Goal: Task Accomplishment & Management: Complete application form

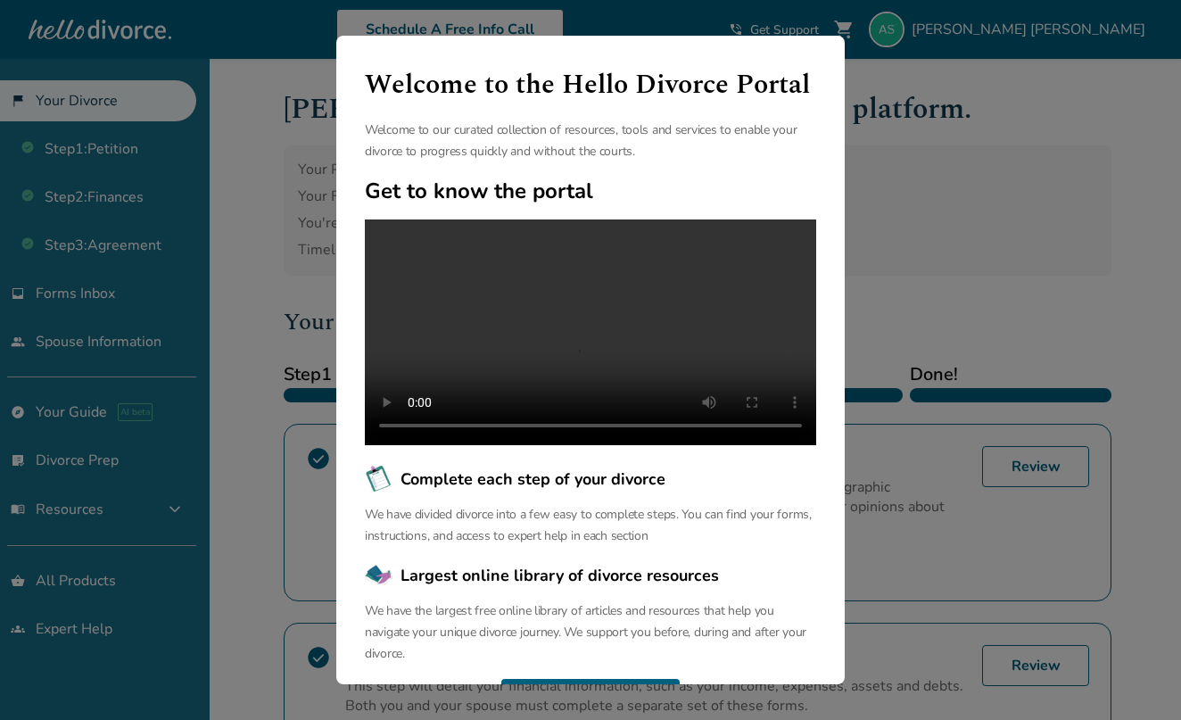
click at [886, 121] on div "Welcome to the Hello Divorce Portal Welcome to our curated collection of resour…" at bounding box center [590, 360] width 1181 height 720
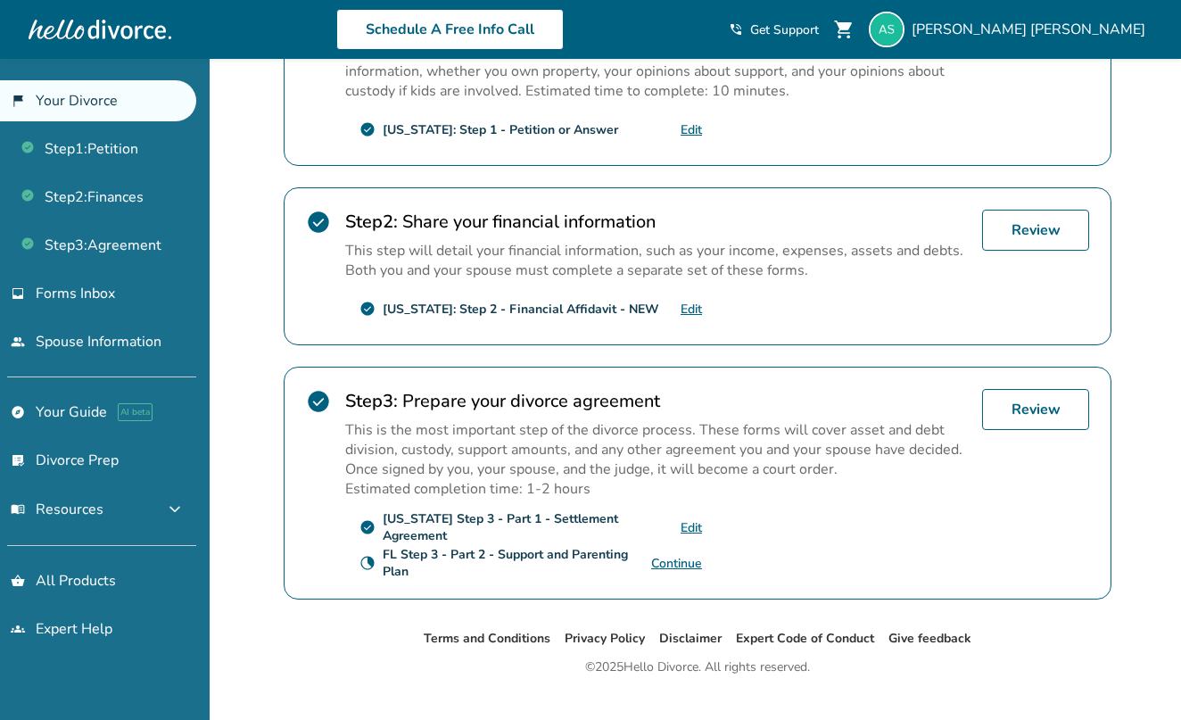
scroll to position [437, 0]
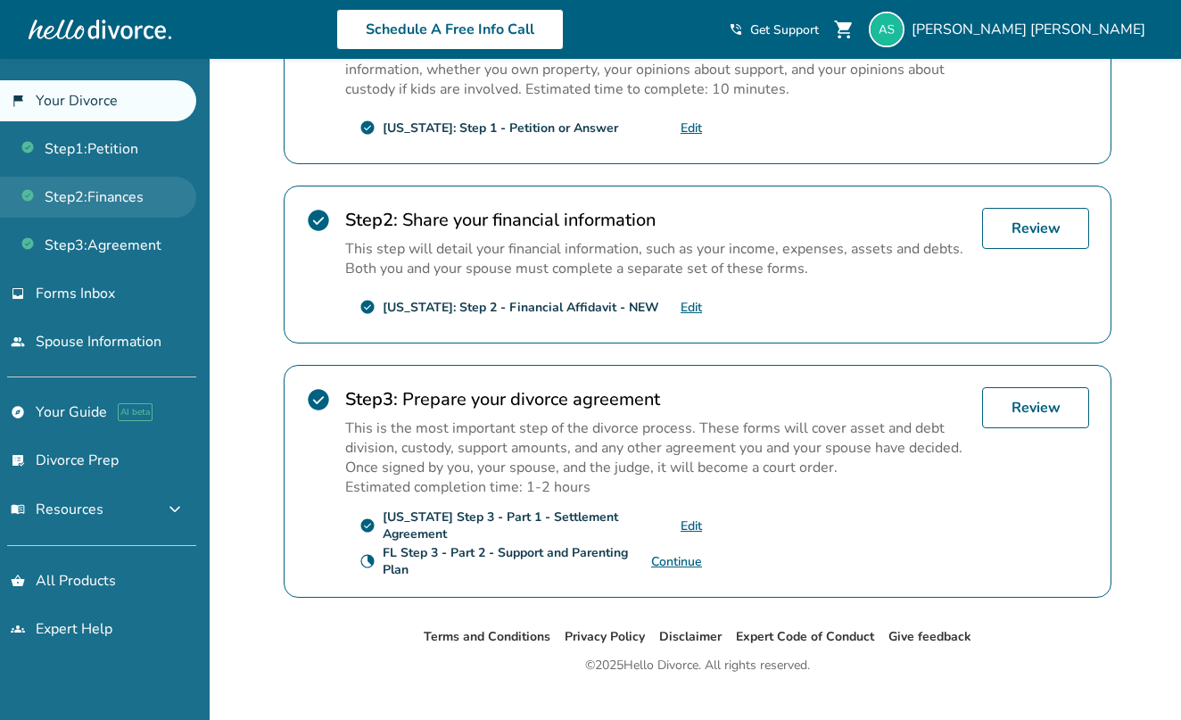
click at [135, 199] on link "Step 2 : Finances" at bounding box center [98, 197] width 196 height 41
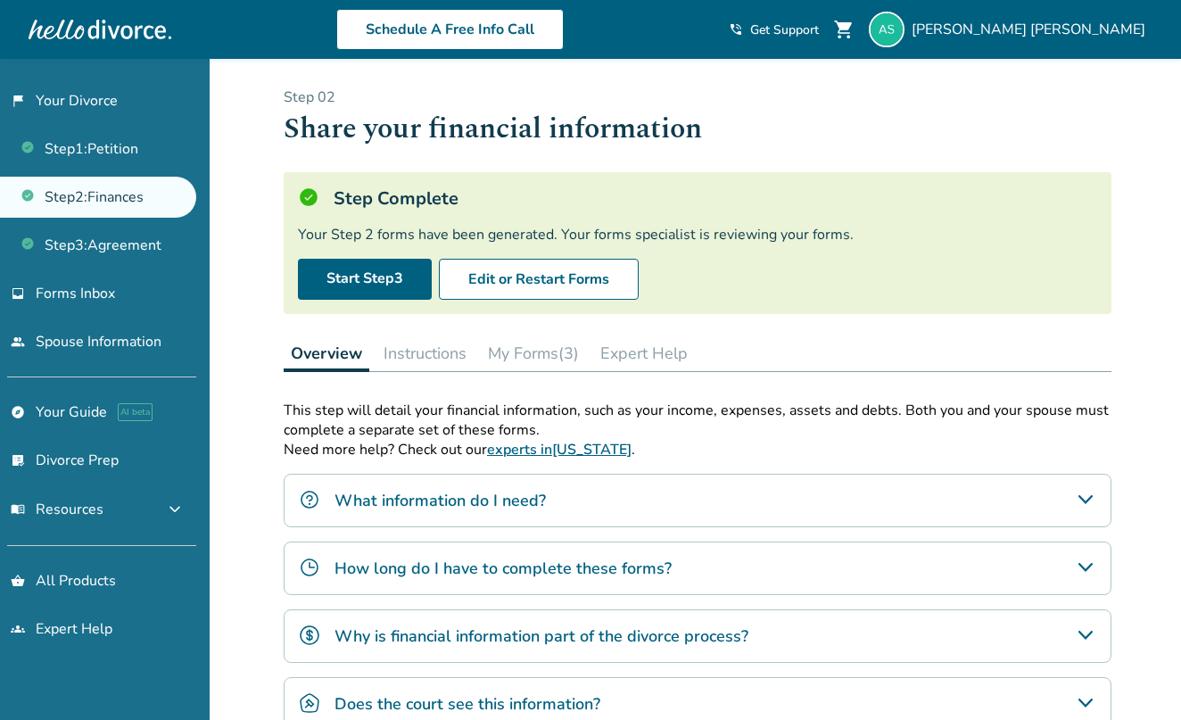
scroll to position [33, 0]
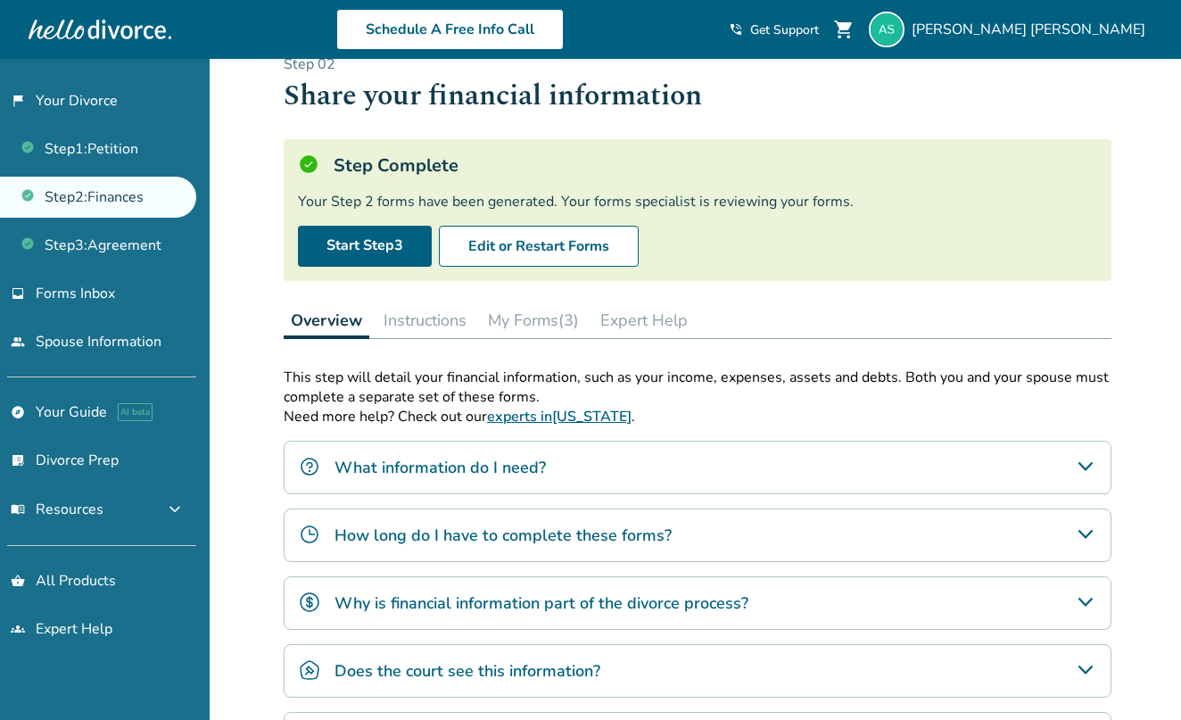
click at [526, 321] on button "My Forms (3)" at bounding box center [533, 320] width 105 height 36
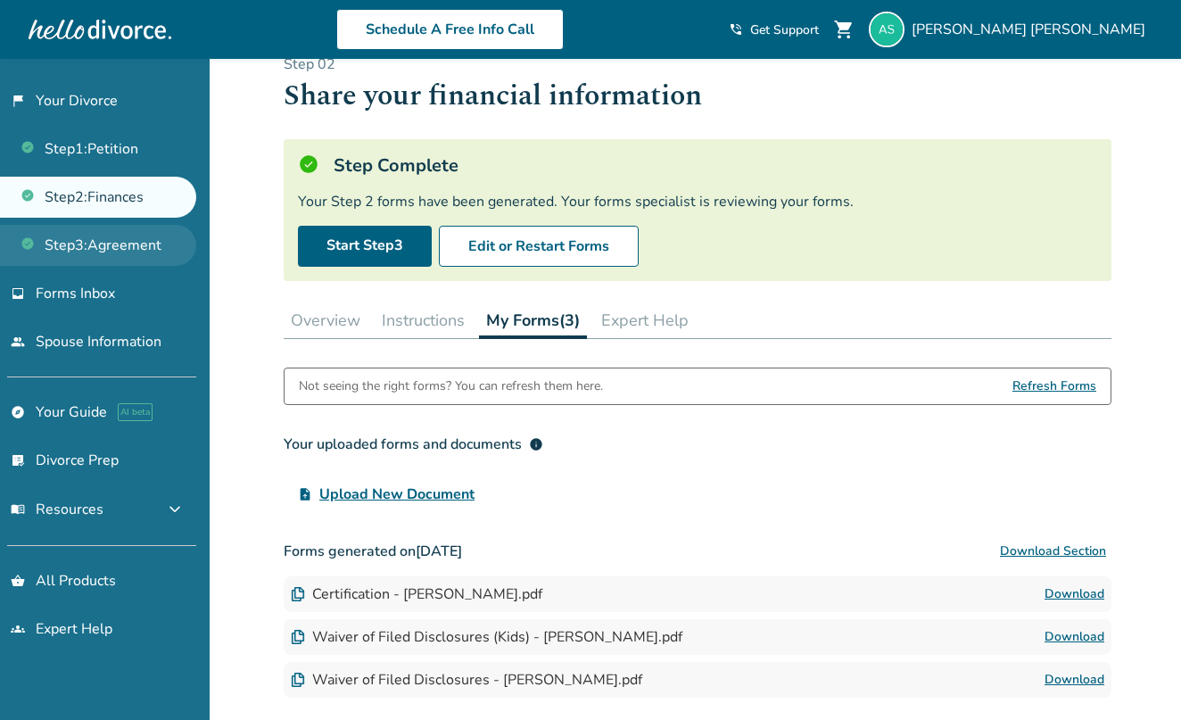
click at [114, 236] on link "Step 3 : Agreement" at bounding box center [98, 245] width 196 height 41
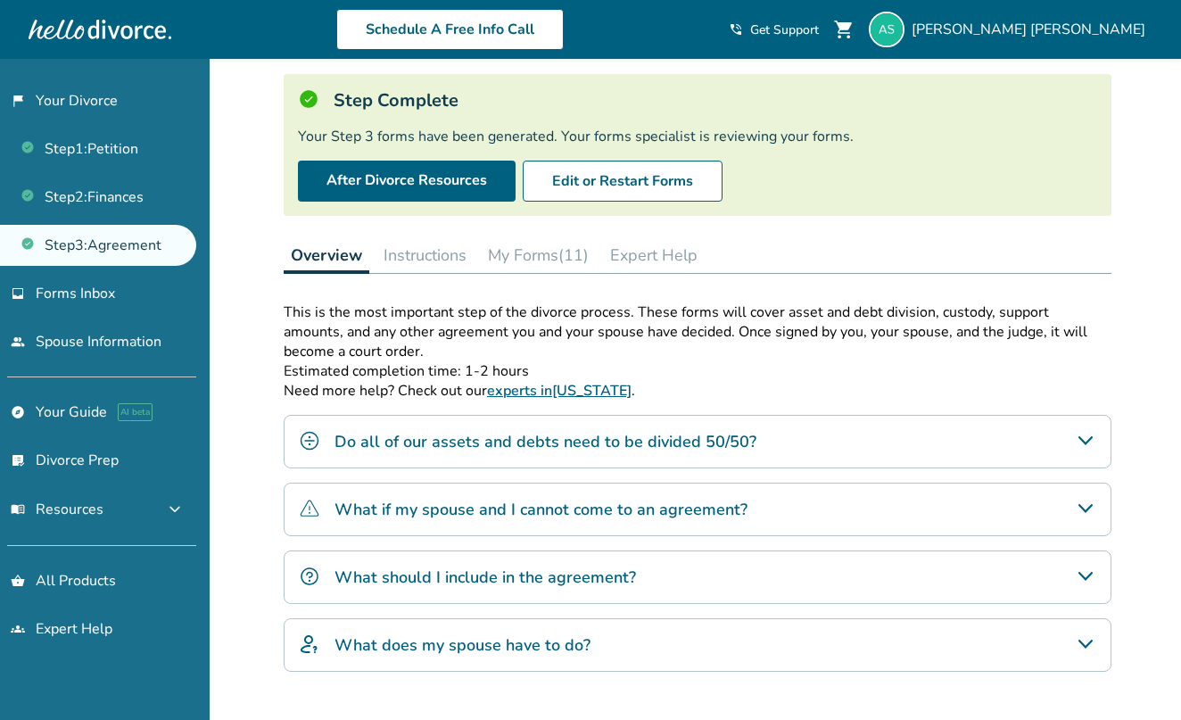
scroll to position [99, 0]
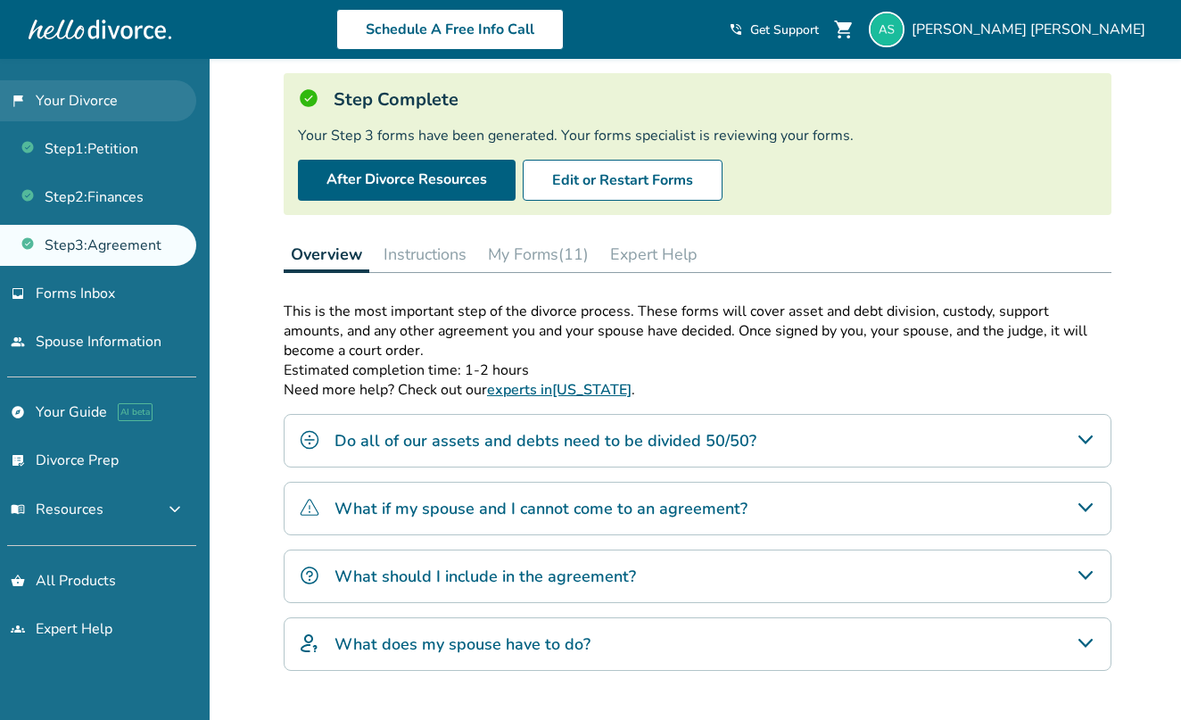
click at [109, 104] on link "flag_2 Your Divorce" at bounding box center [98, 100] width 196 height 41
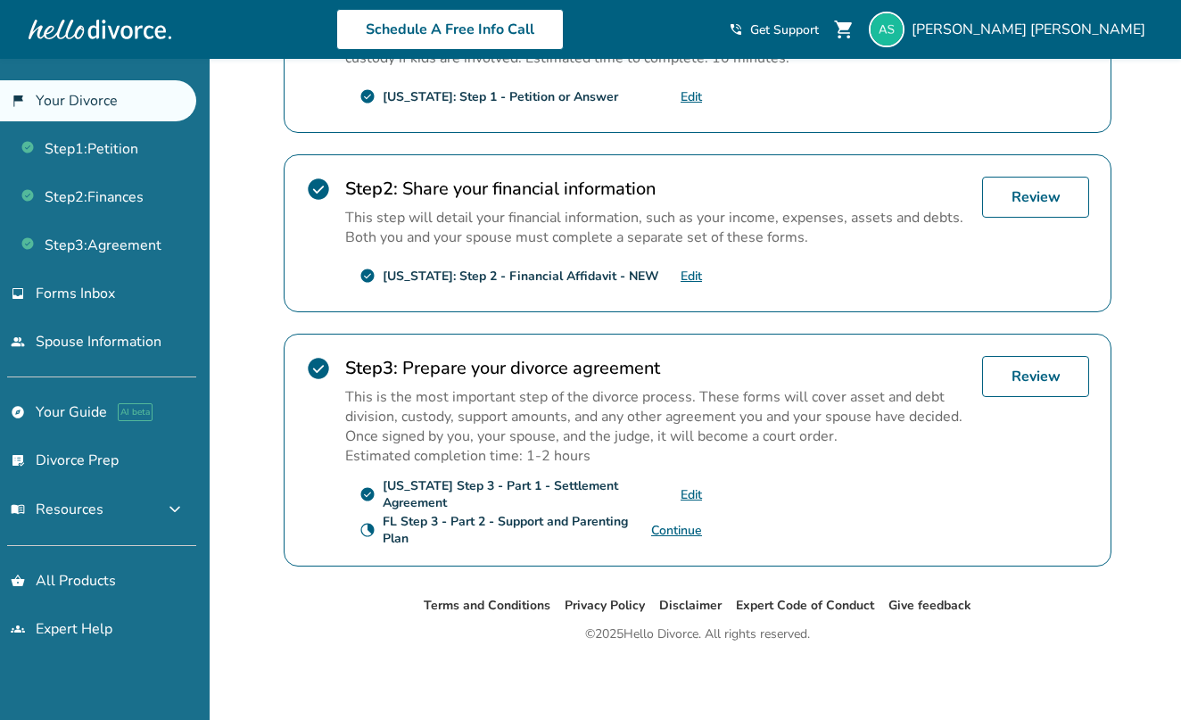
scroll to position [468, 0]
click at [684, 526] on link "Continue" at bounding box center [676, 530] width 51 height 17
click at [146, 302] on link "inbox Forms Inbox" at bounding box center [98, 293] width 196 height 41
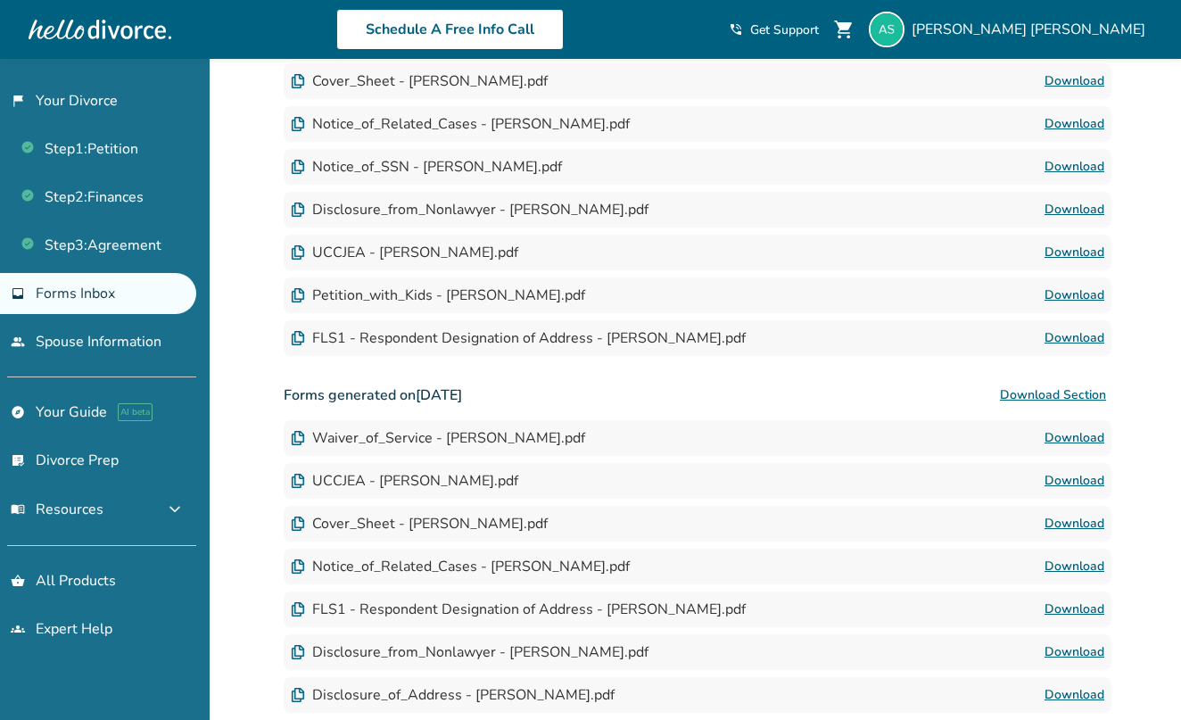
scroll to position [59, 0]
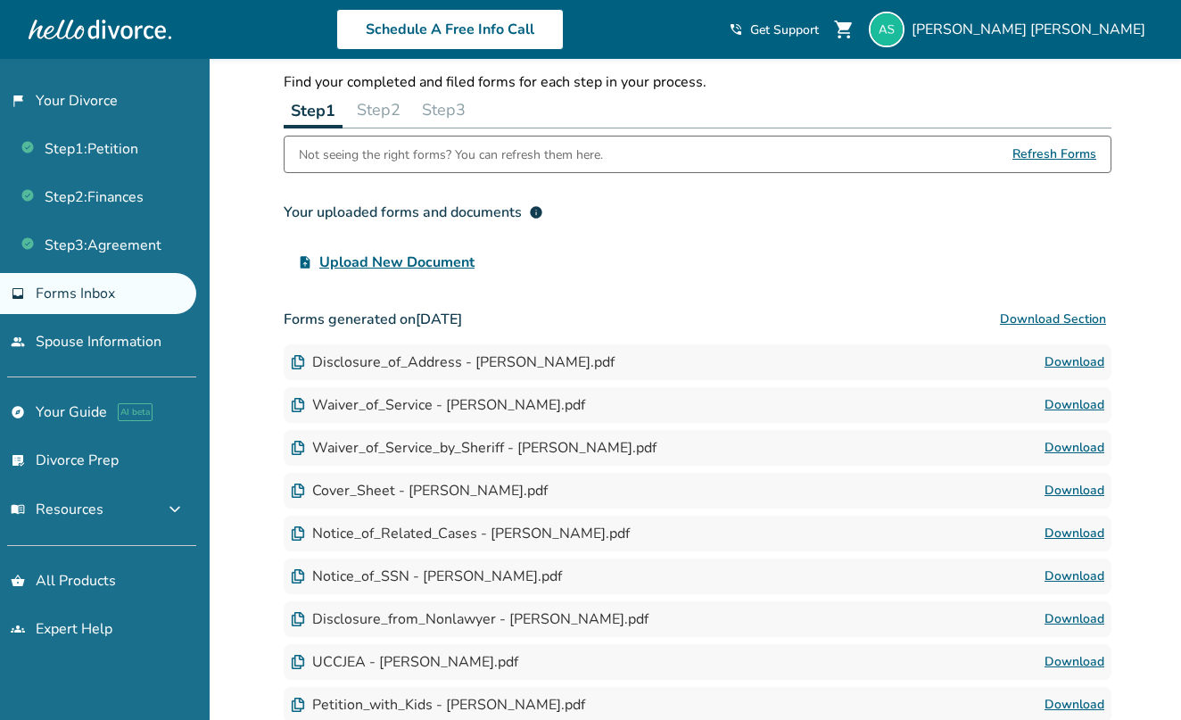
click at [379, 117] on button "Step 2" at bounding box center [379, 110] width 58 height 36
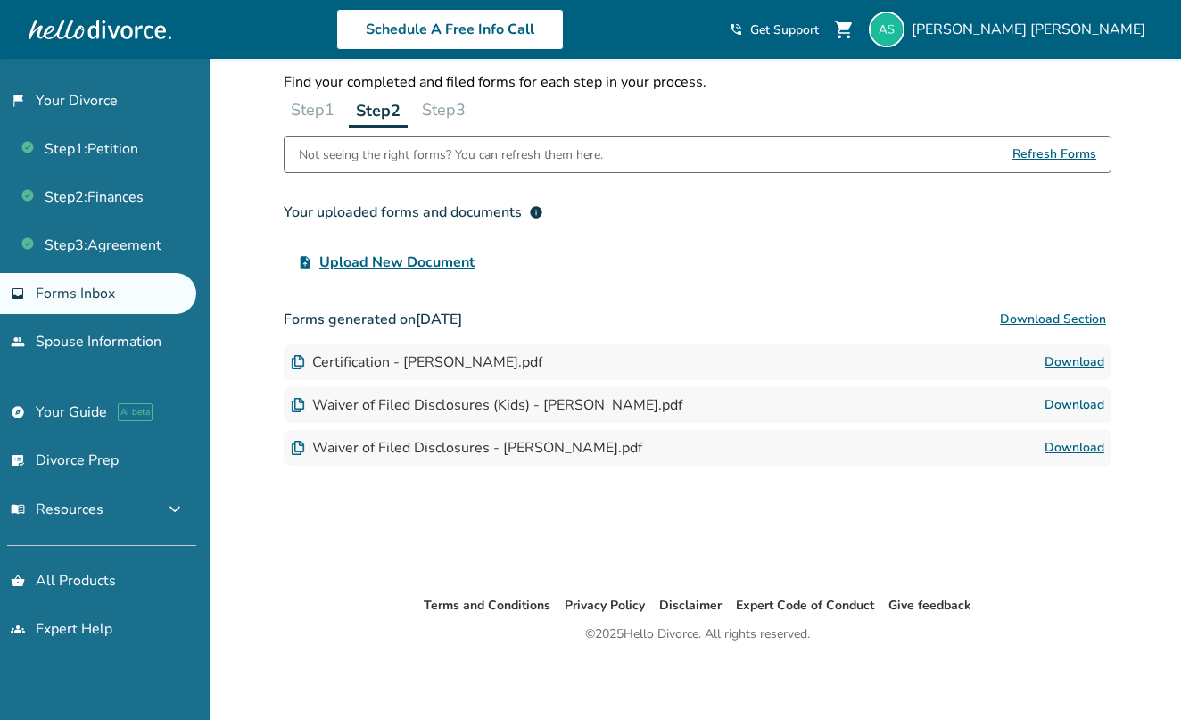
click at [451, 120] on button "Step 3" at bounding box center [444, 110] width 58 height 36
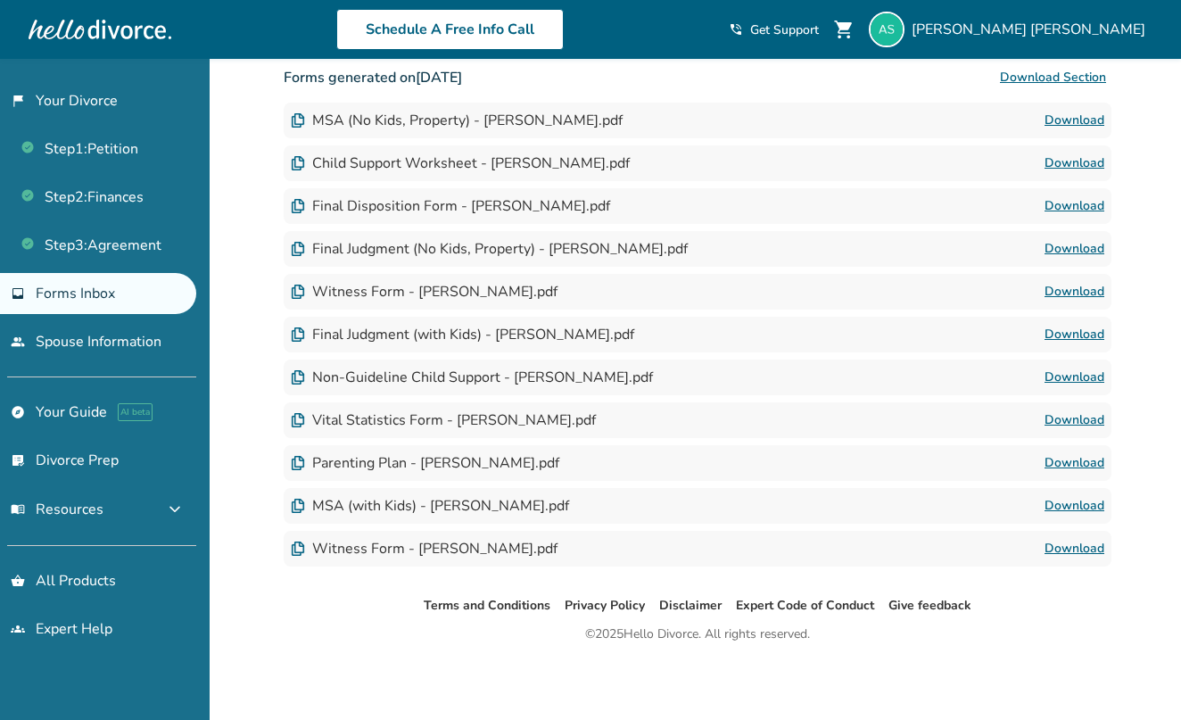
scroll to position [301, 0]
